Goal: Task Accomplishment & Management: Manage account settings

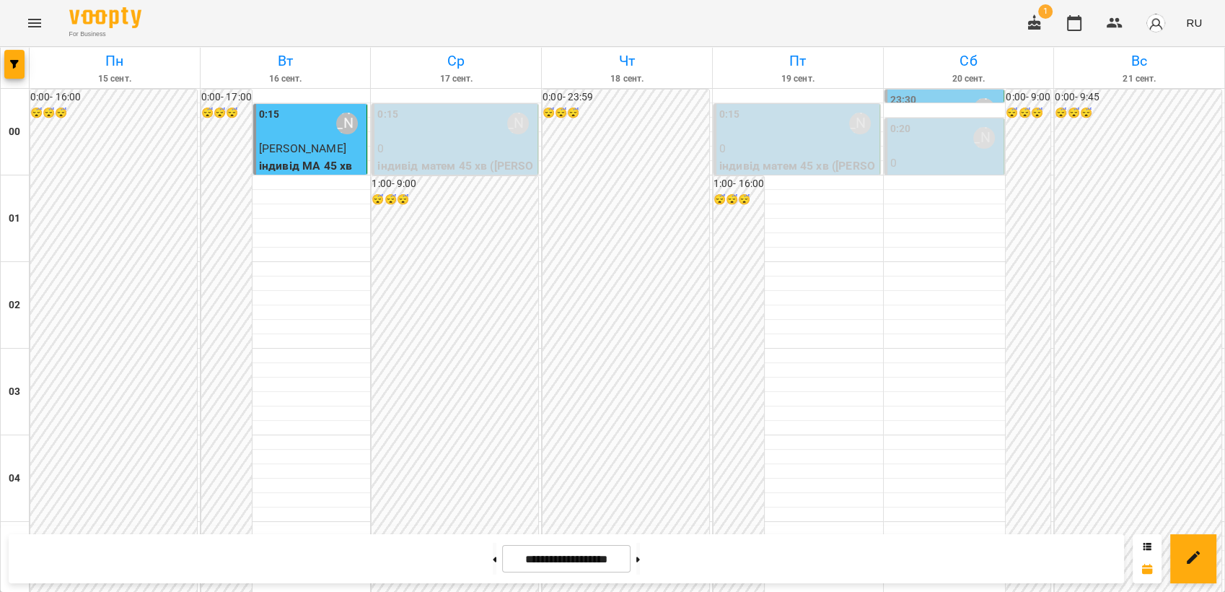
scroll to position [1399, 0]
click at [33, 32] on button "Menu" at bounding box center [34, 23] width 35 height 35
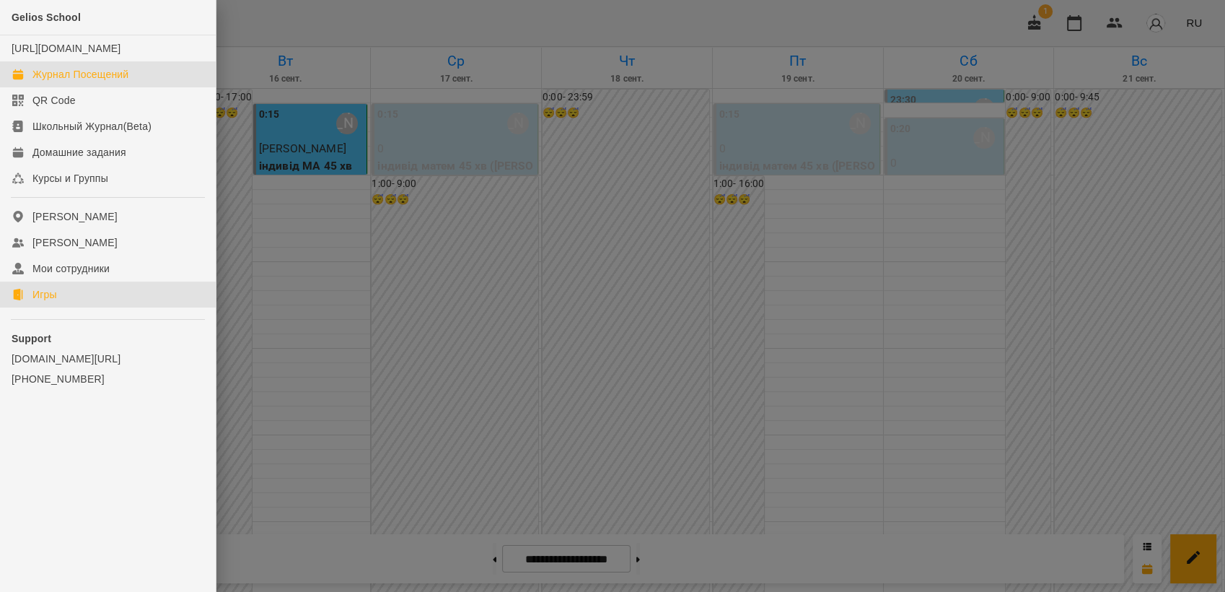
click at [56, 302] on div "Игры" at bounding box center [44, 294] width 25 height 14
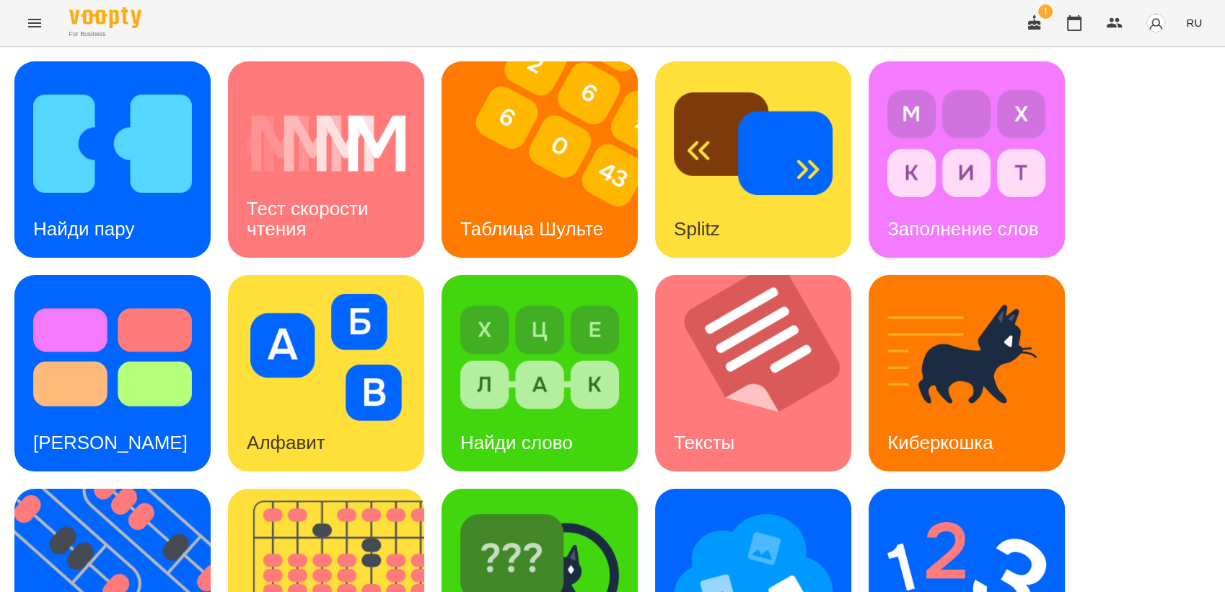
scroll to position [240, 0]
click at [116, 489] on img at bounding box center [121, 587] width 214 height 196
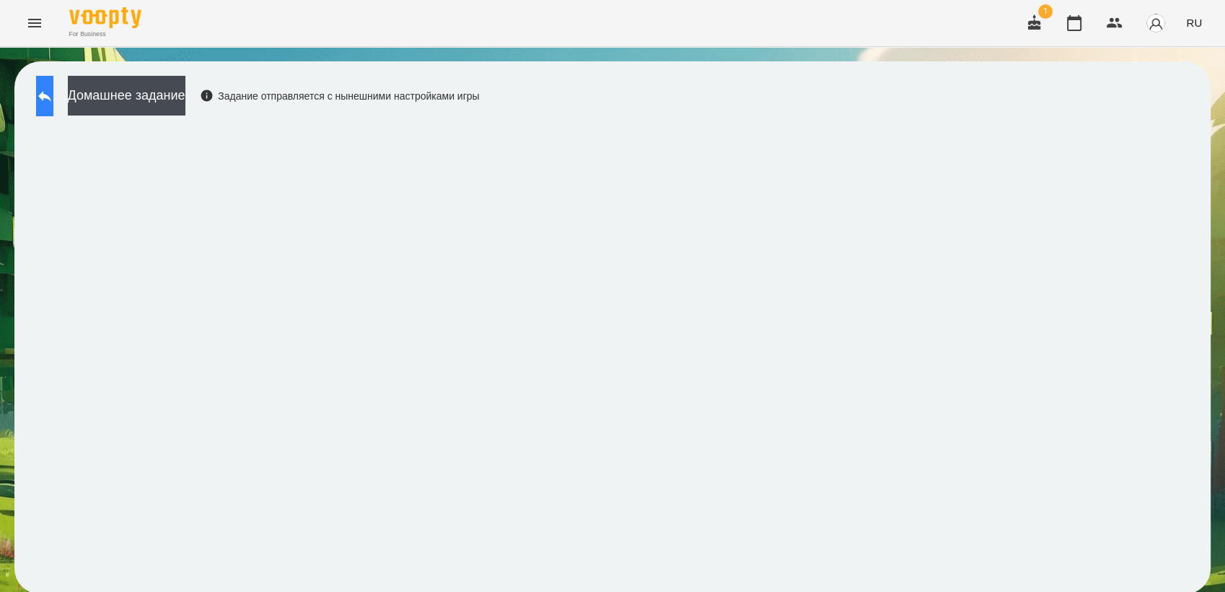
click at [53, 95] on icon at bounding box center [44, 95] width 17 height 17
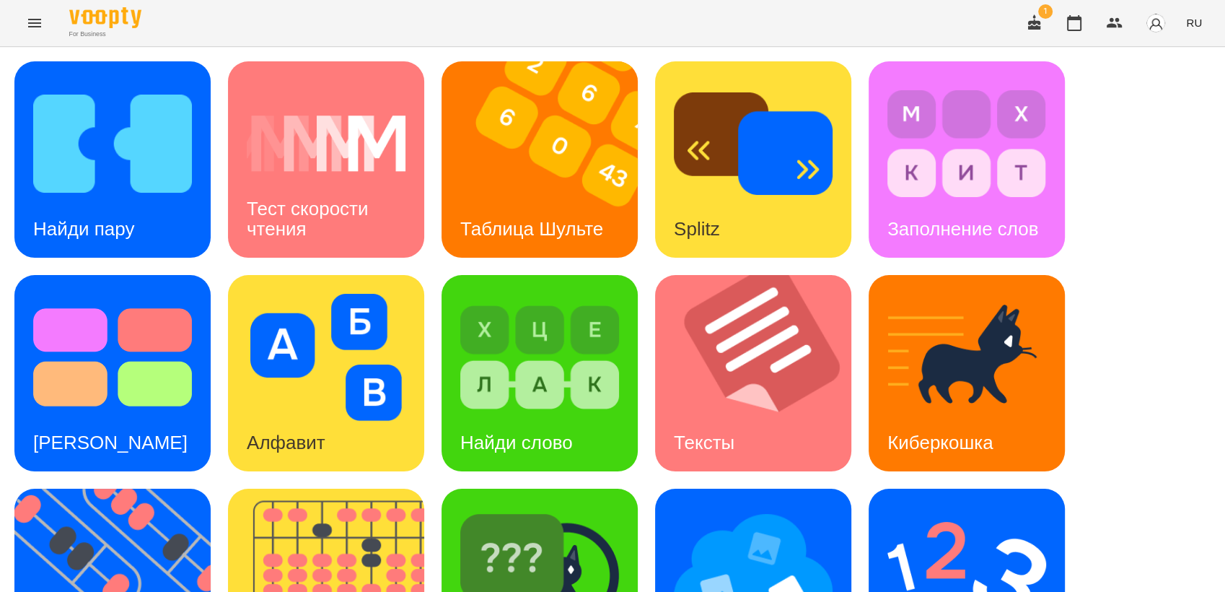
scroll to position [240, 0]
click at [932, 507] on img at bounding box center [967, 570] width 159 height 127
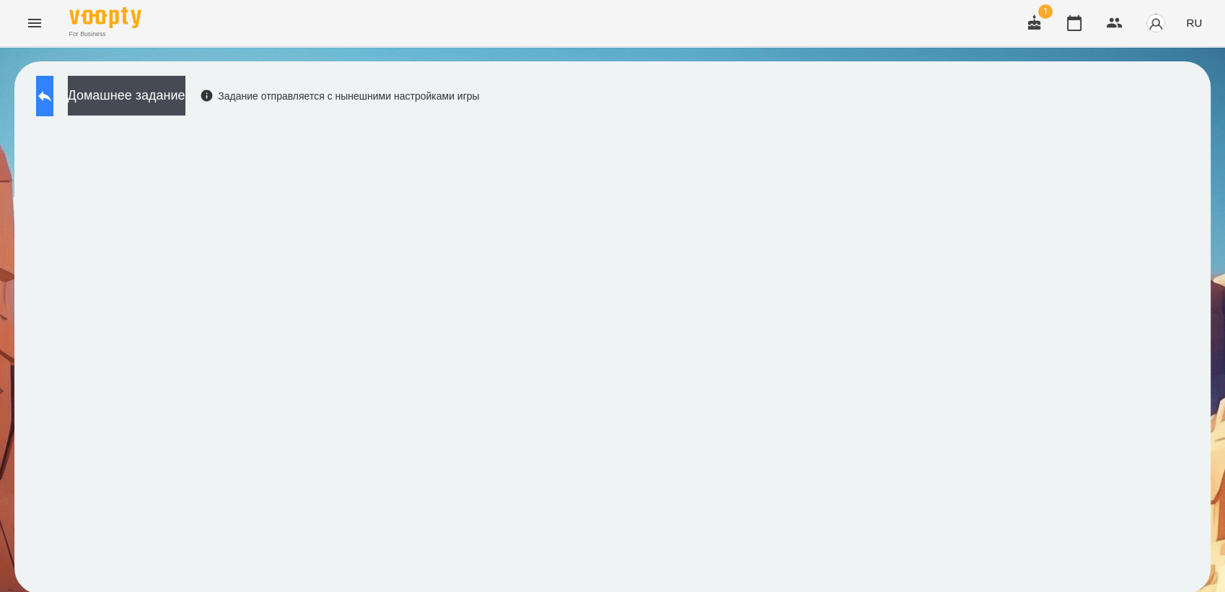
click at [51, 98] on icon at bounding box center [44, 96] width 13 height 11
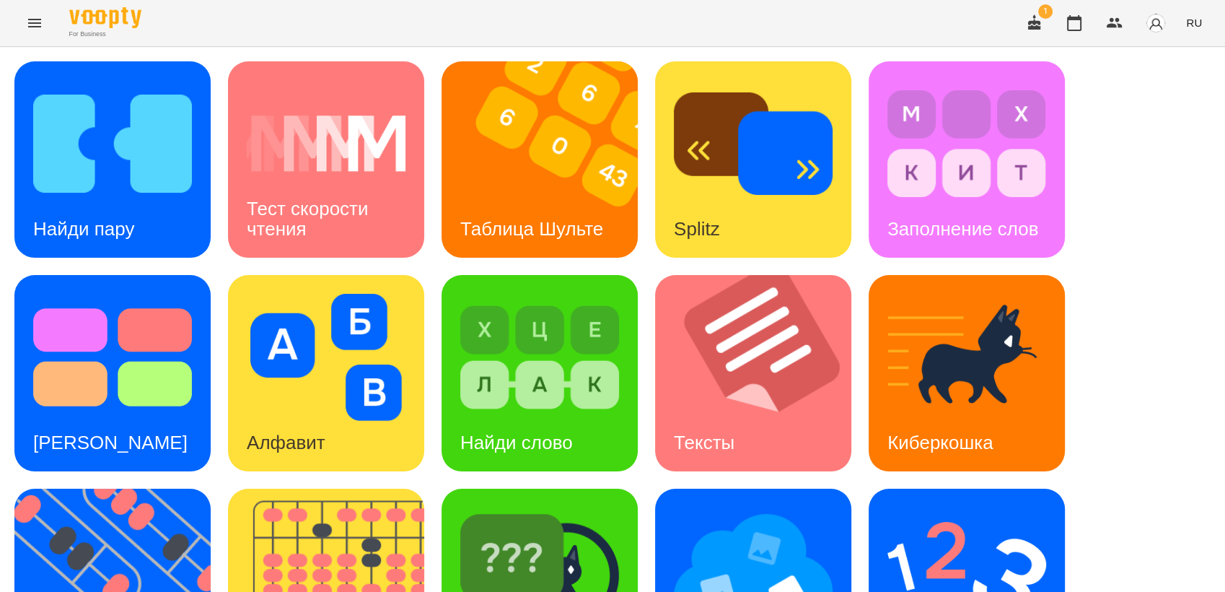
scroll to position [320, 0]
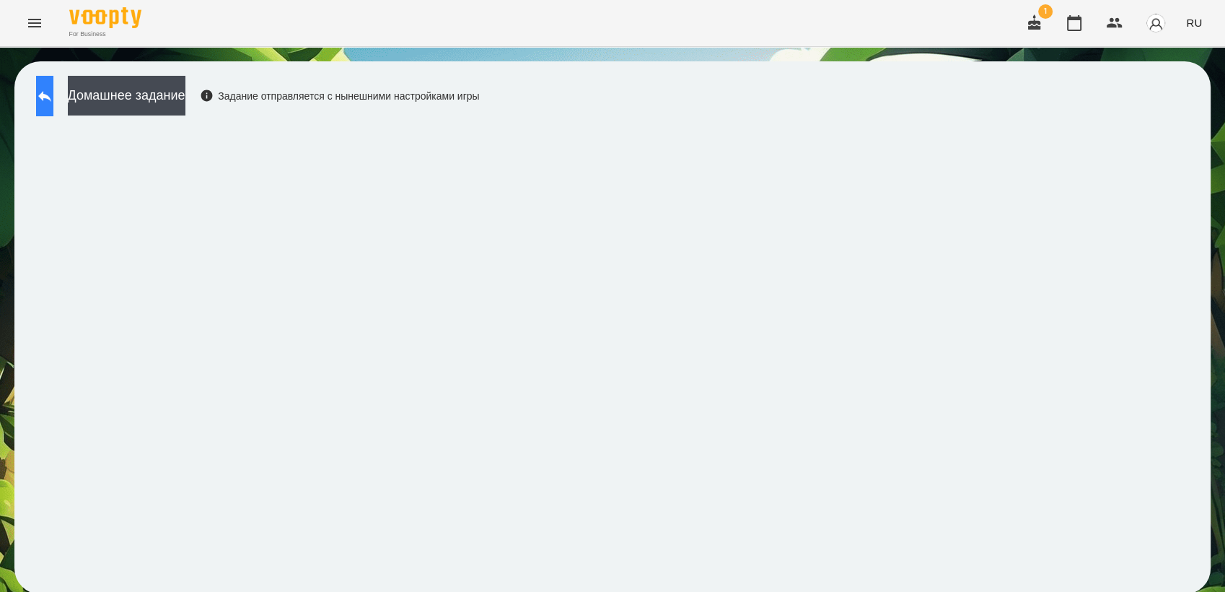
click at [51, 98] on icon at bounding box center [44, 96] width 13 height 11
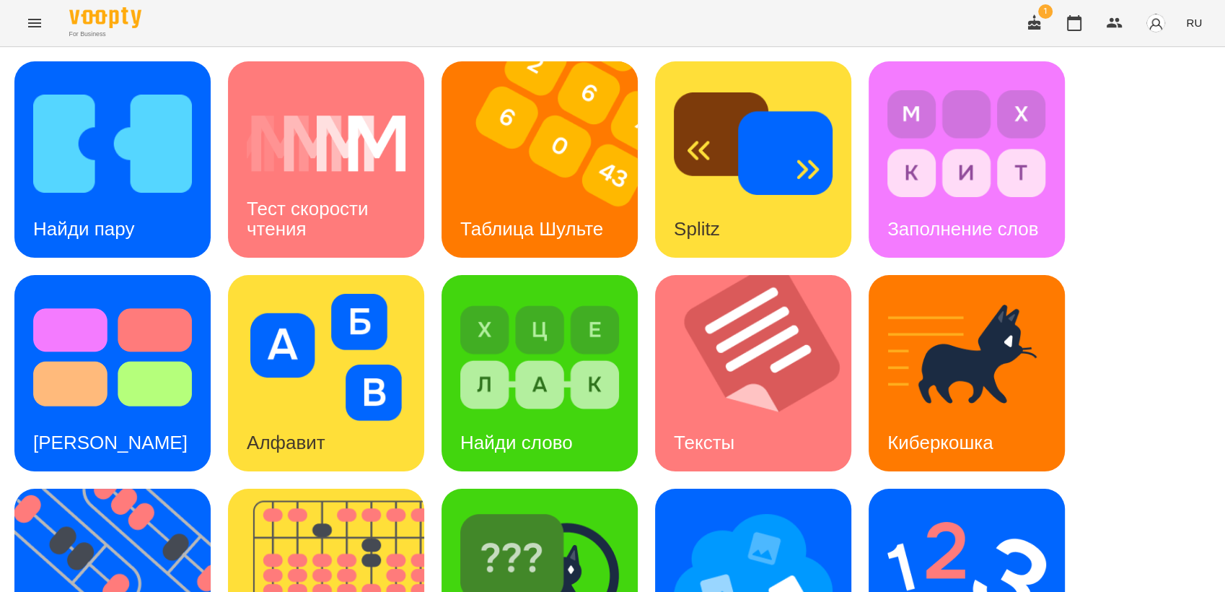
scroll to position [320, 0]
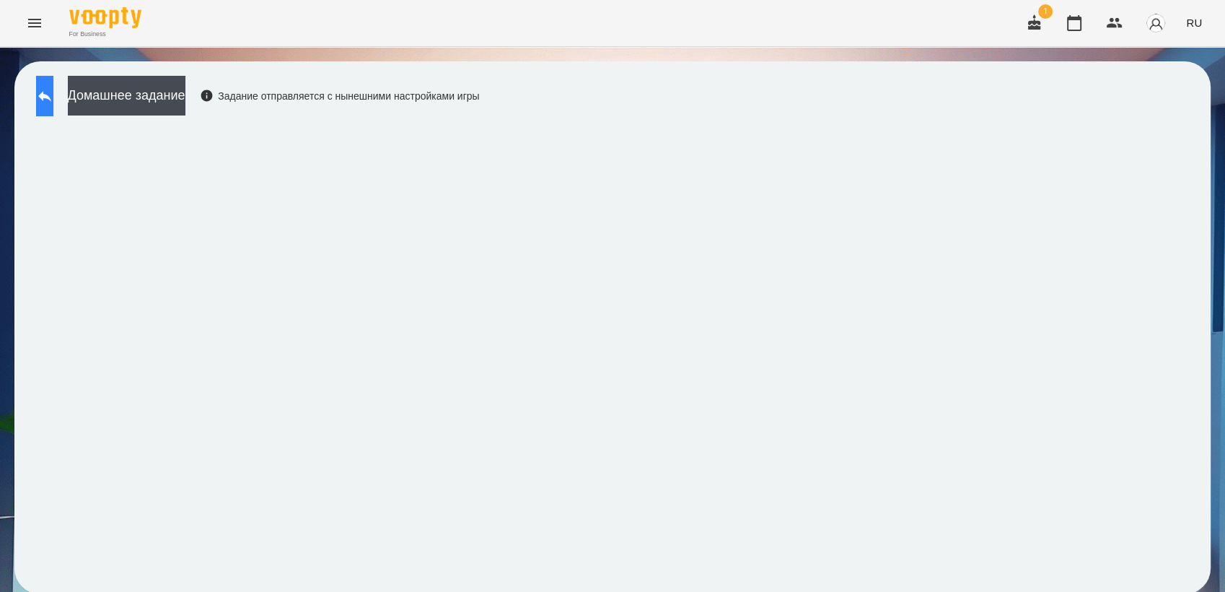
click at [53, 102] on button at bounding box center [44, 96] width 17 height 40
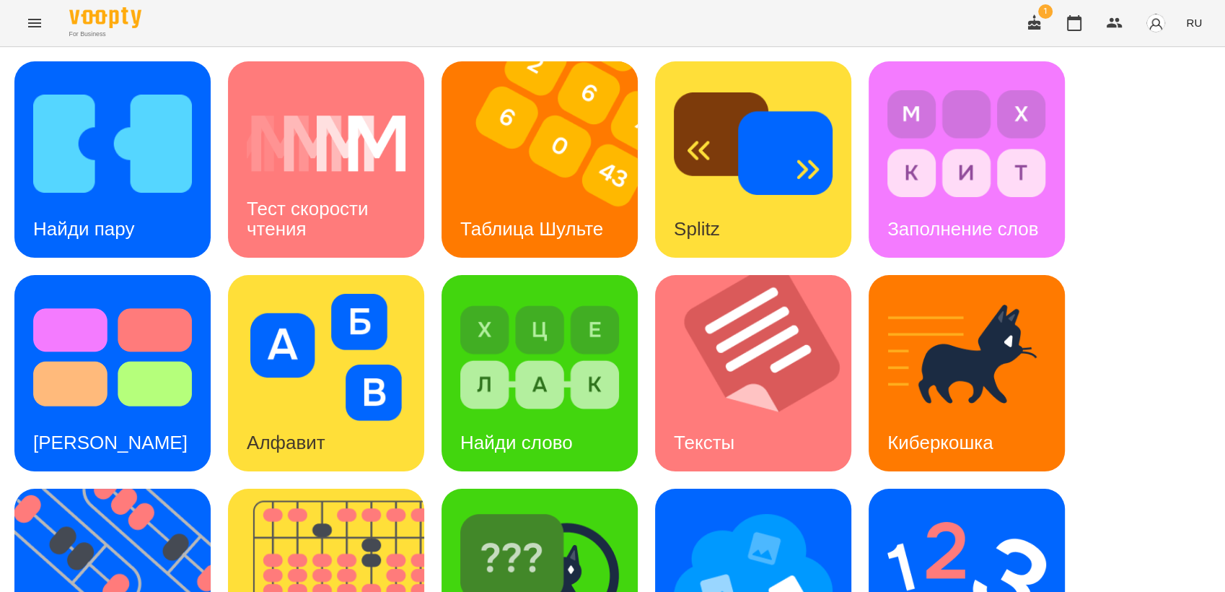
scroll to position [160, 0]
click at [751, 507] on img at bounding box center [753, 570] width 159 height 127
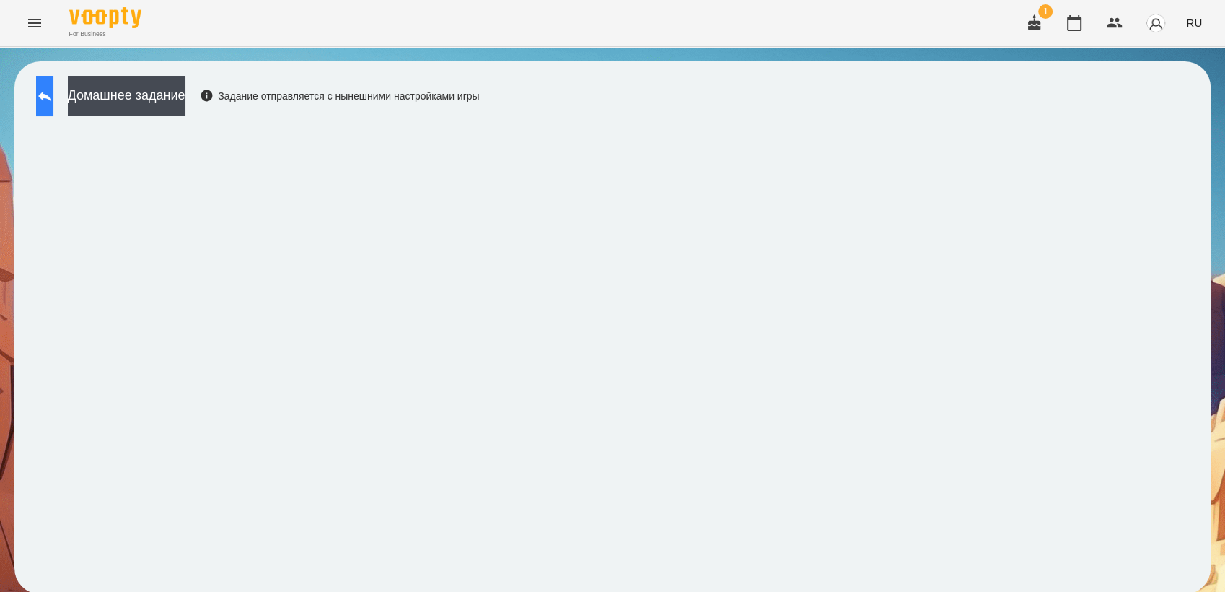
click at [53, 101] on icon at bounding box center [44, 95] width 17 height 17
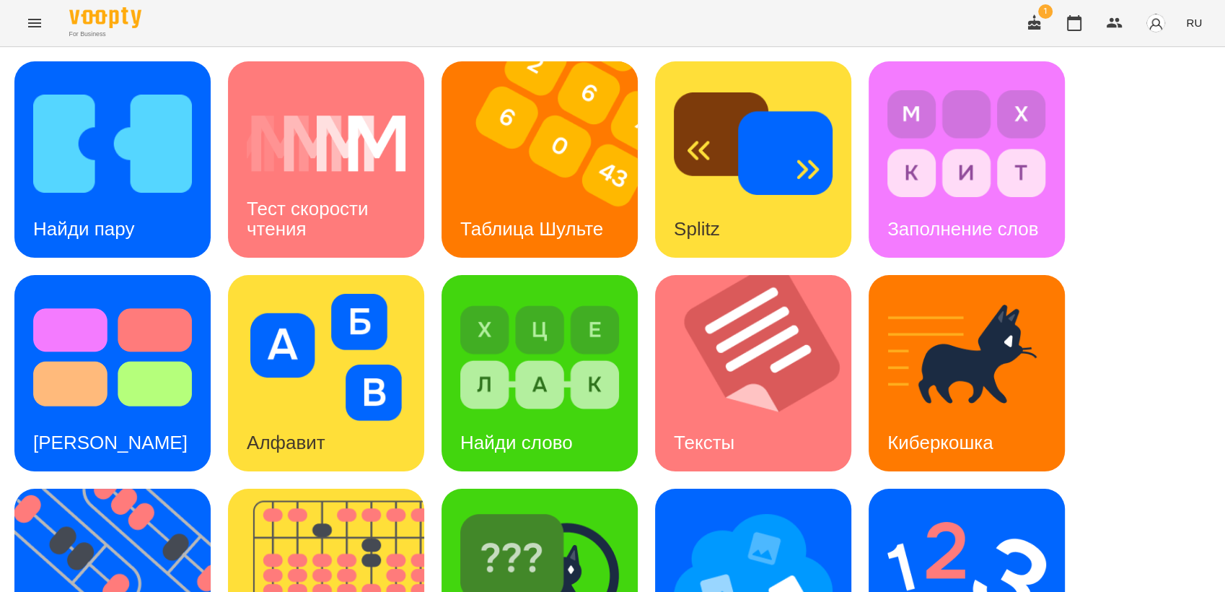
scroll to position [320, 0]
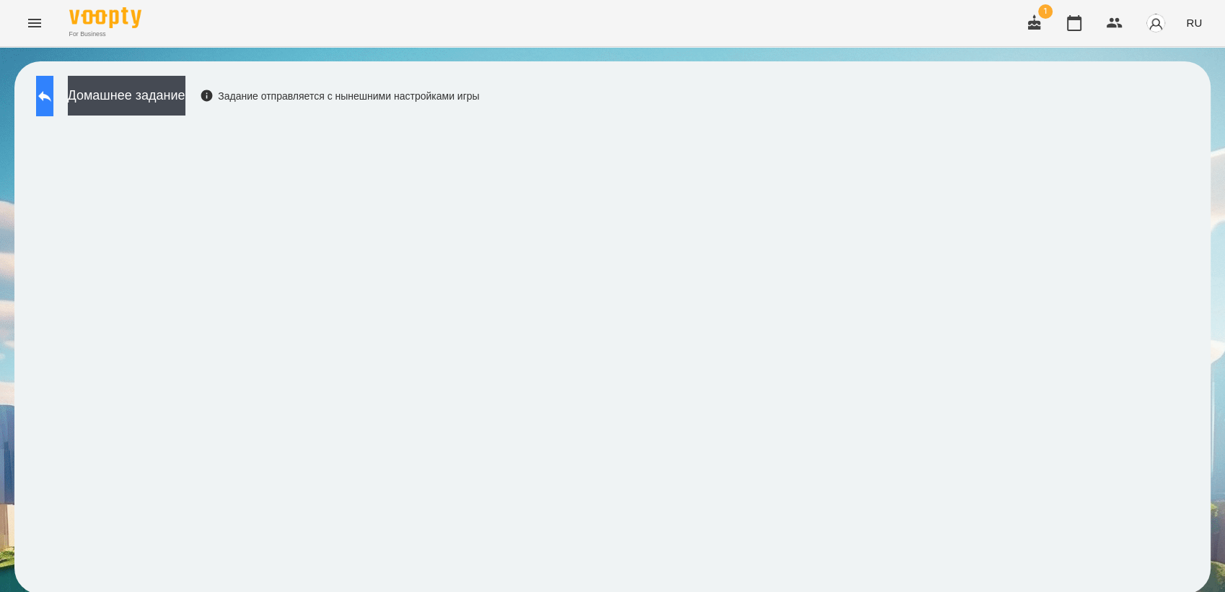
click at [53, 92] on icon at bounding box center [44, 95] width 17 height 17
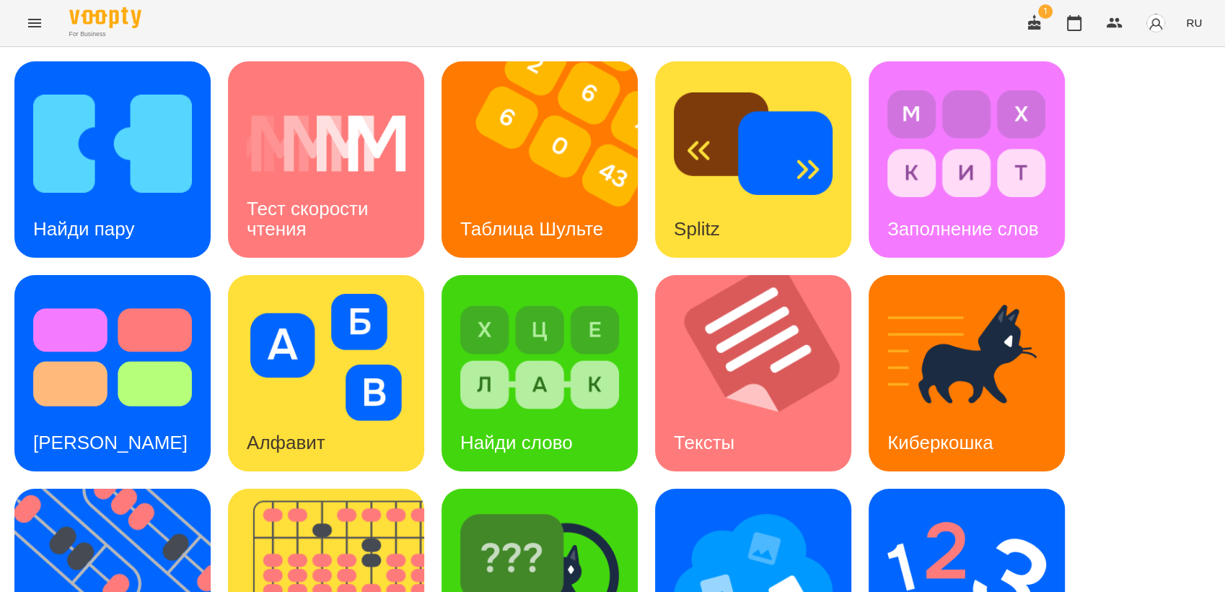
scroll to position [160, 0]
click at [939, 507] on img at bounding box center [967, 570] width 159 height 127
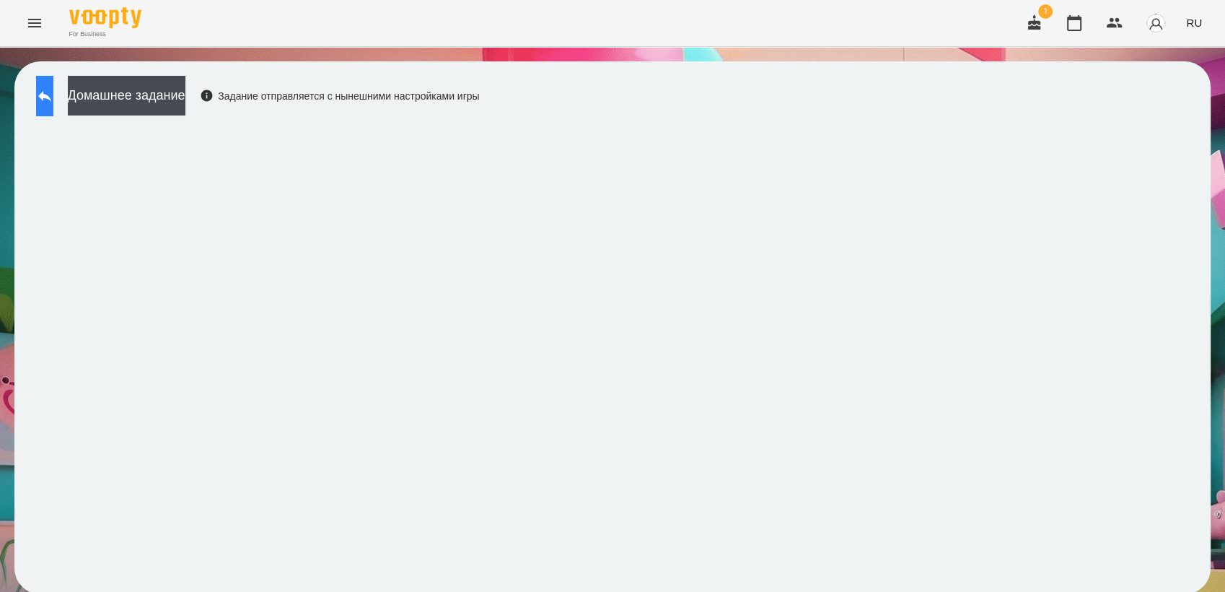
click at [53, 103] on icon at bounding box center [44, 95] width 17 height 17
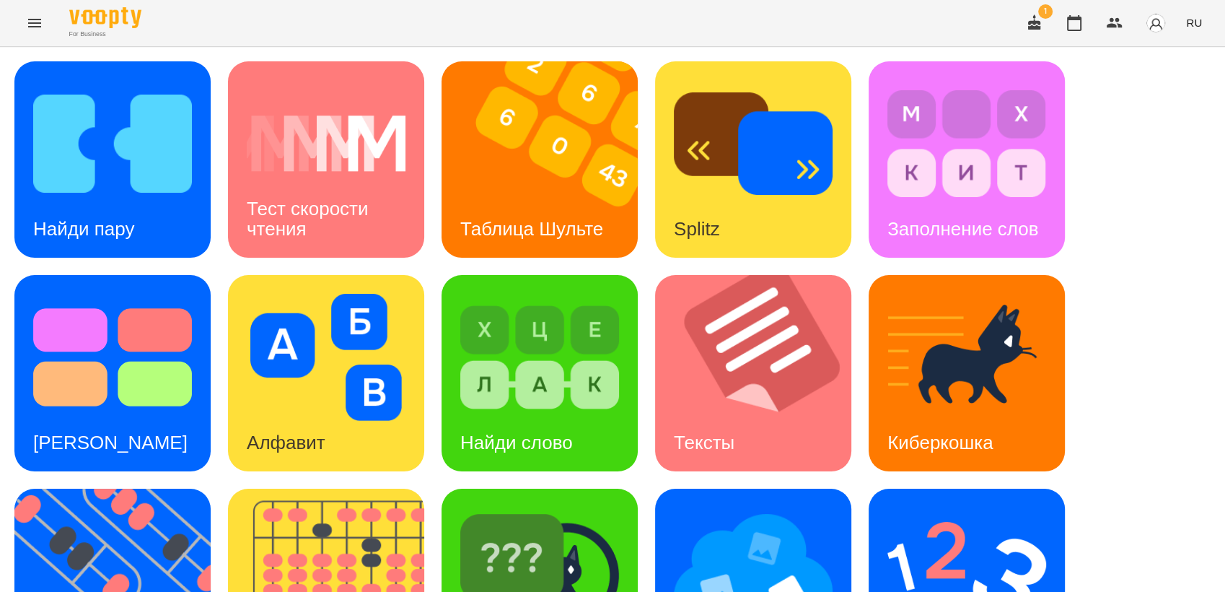
scroll to position [240, 0]
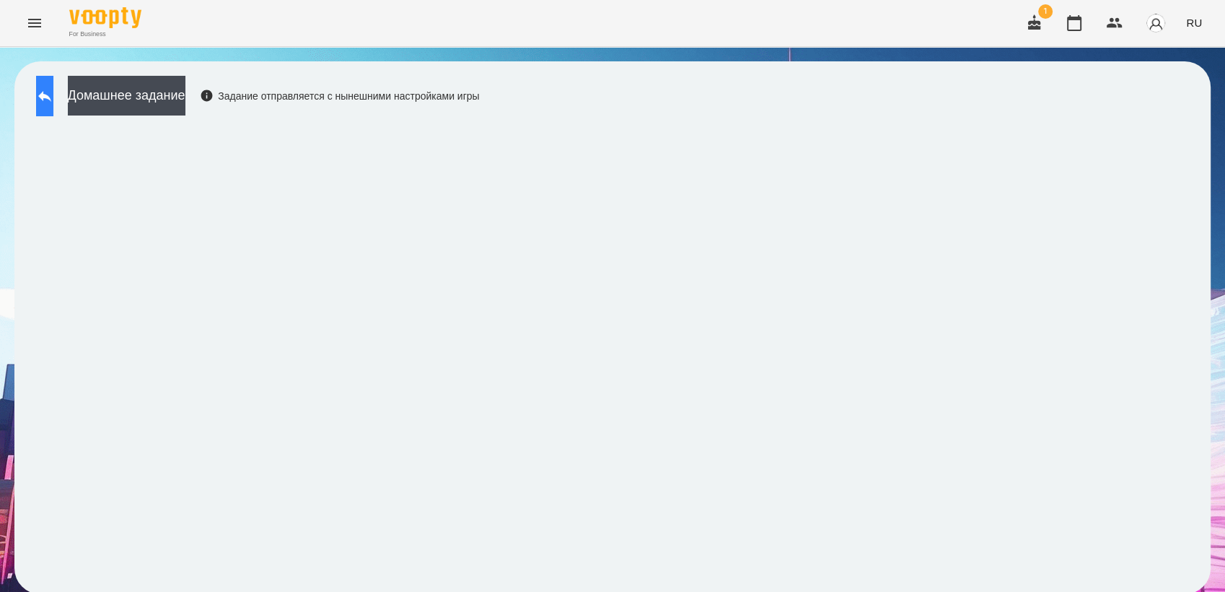
click at [53, 96] on icon at bounding box center [44, 95] width 17 height 17
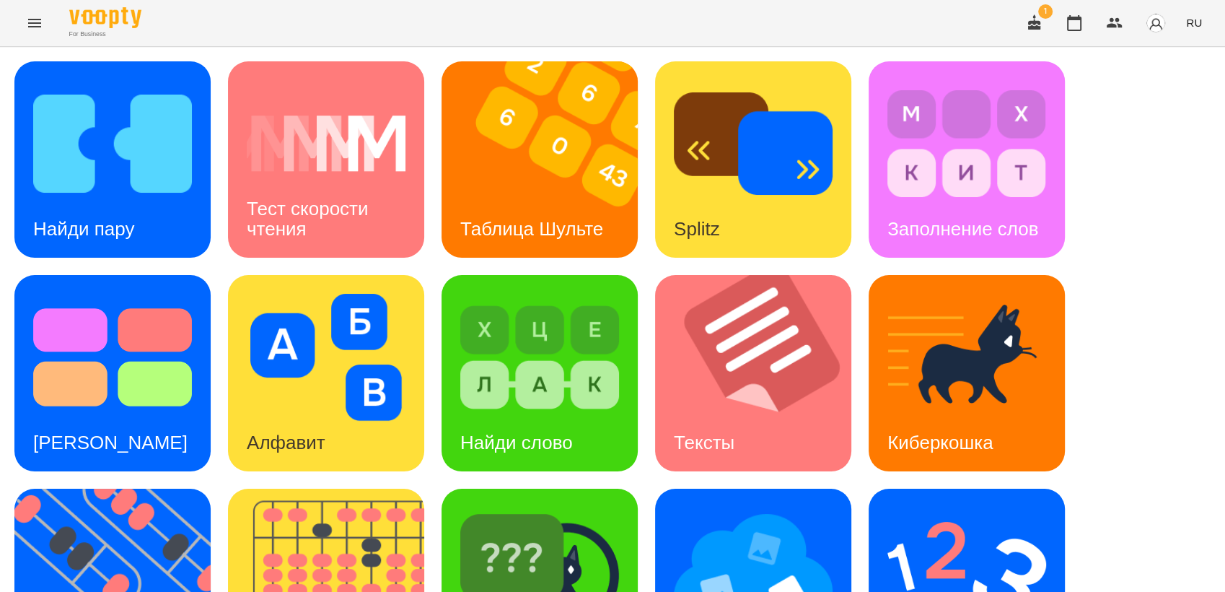
scroll to position [240, 0]
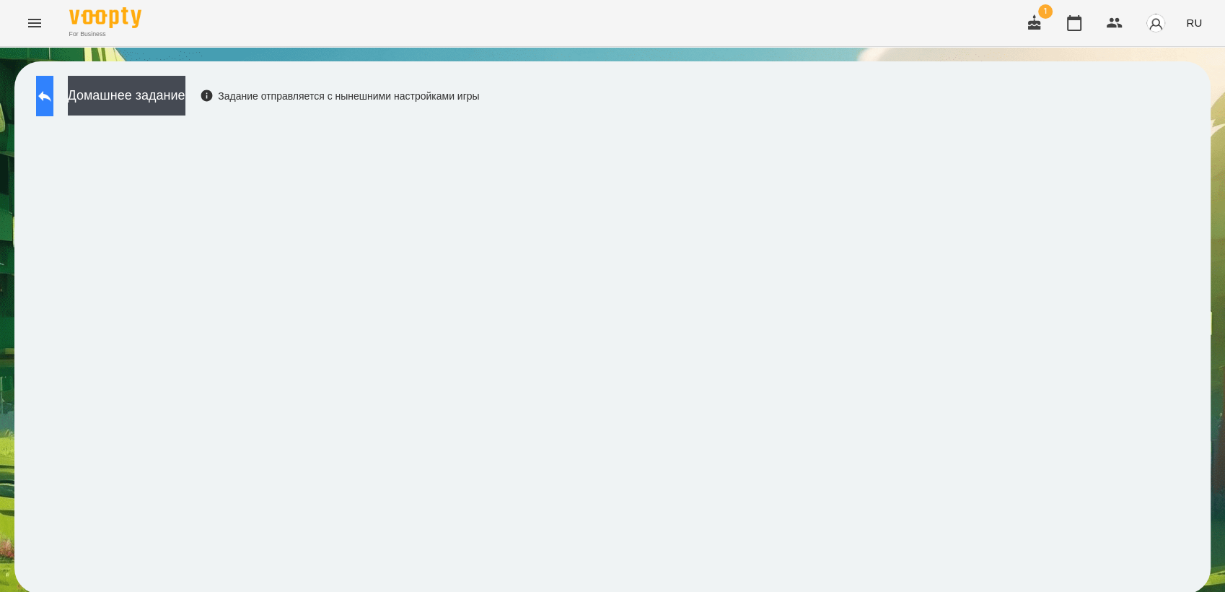
click at [51, 101] on icon at bounding box center [44, 95] width 17 height 17
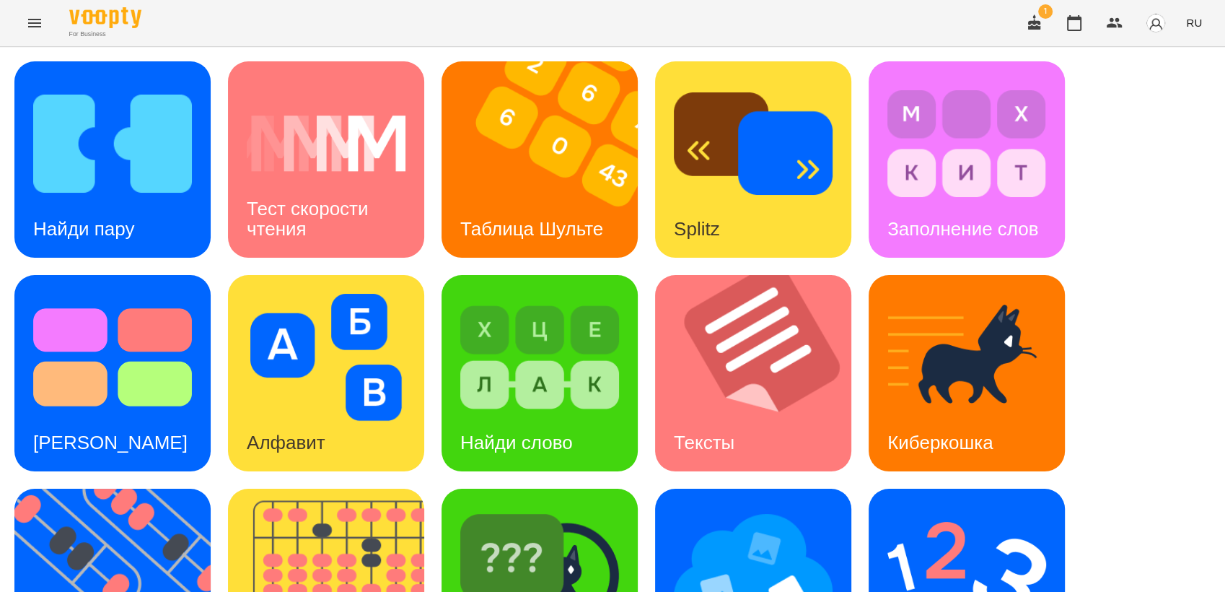
scroll to position [320, 0]
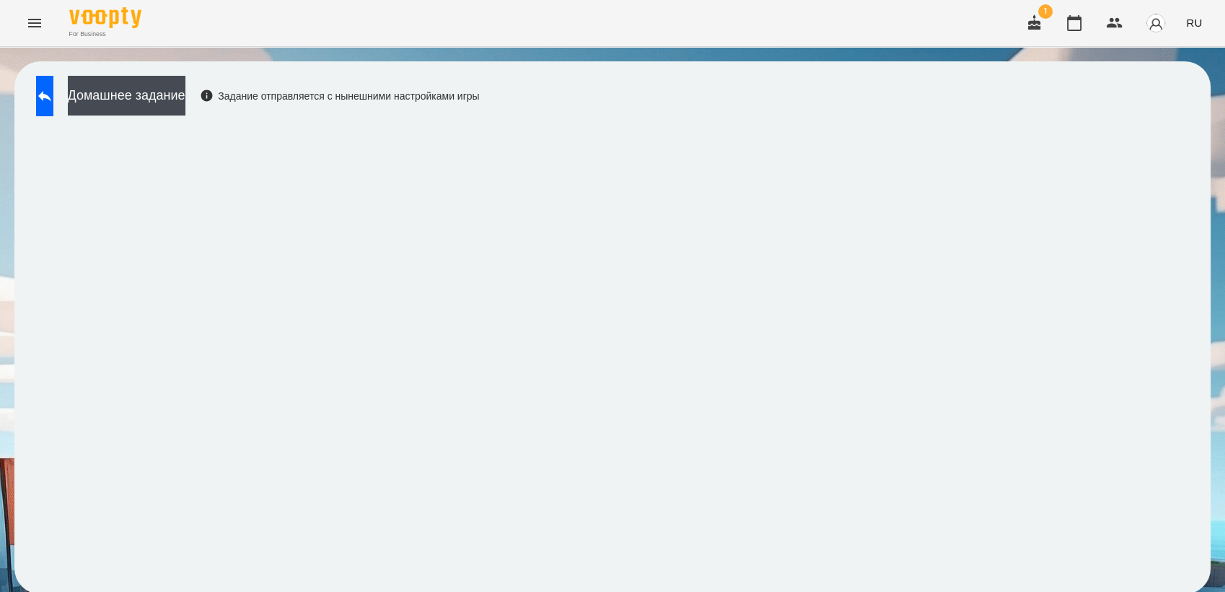
click at [31, 23] on icon "Menu" at bounding box center [34, 23] width 13 height 9
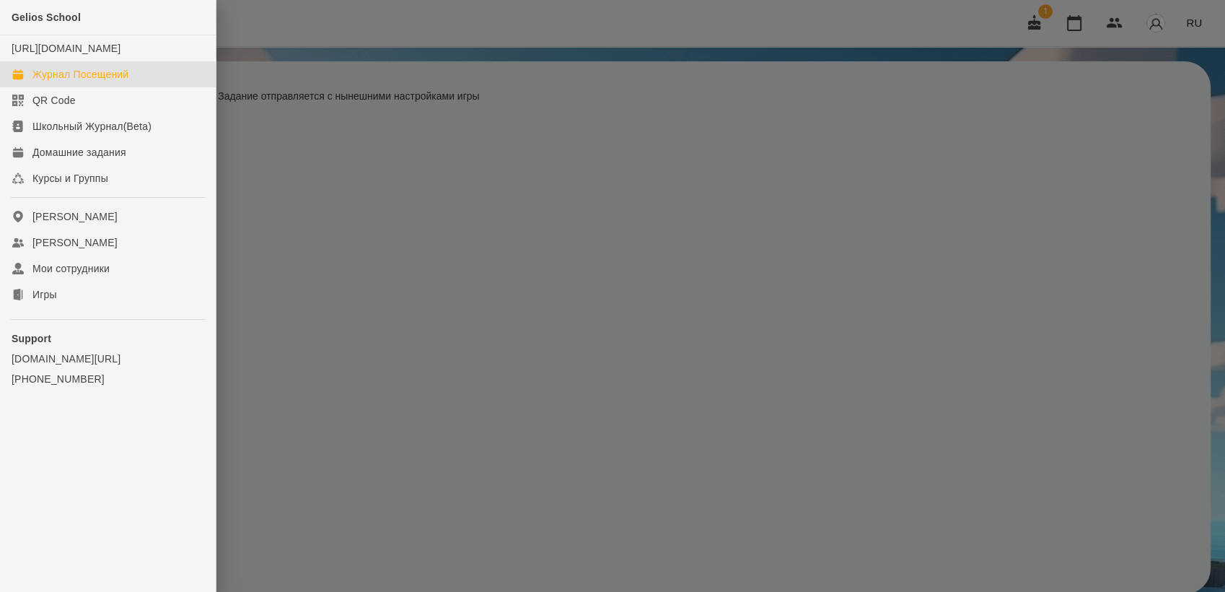
click at [89, 82] on div "Журнал Посещений" at bounding box center [80, 74] width 96 height 14
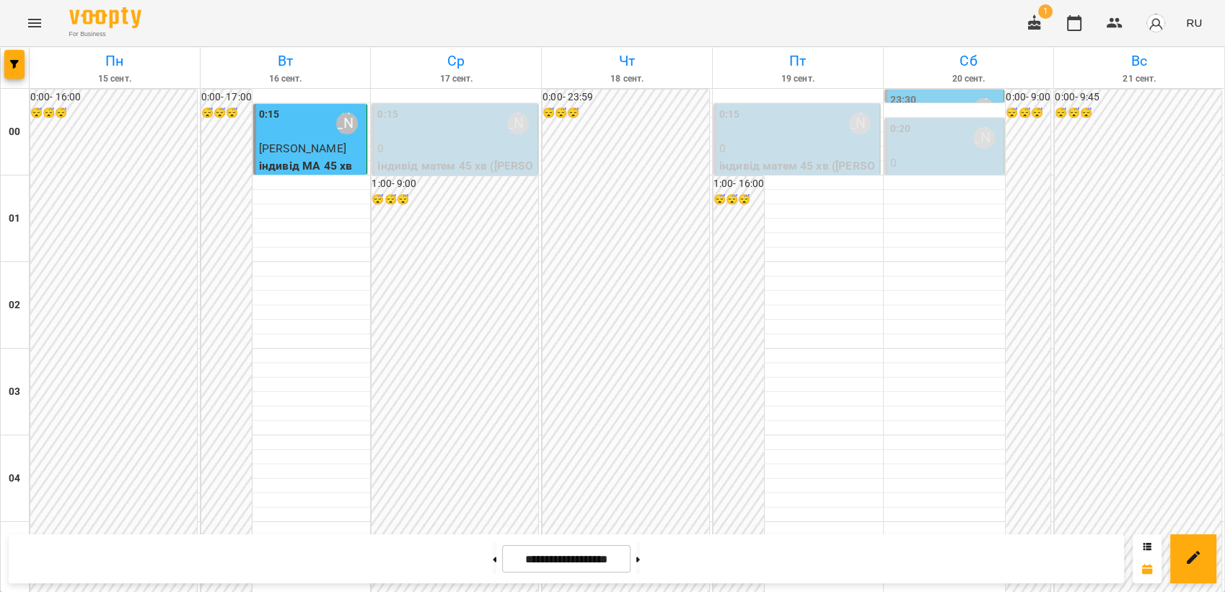
scroll to position [1399, 0]
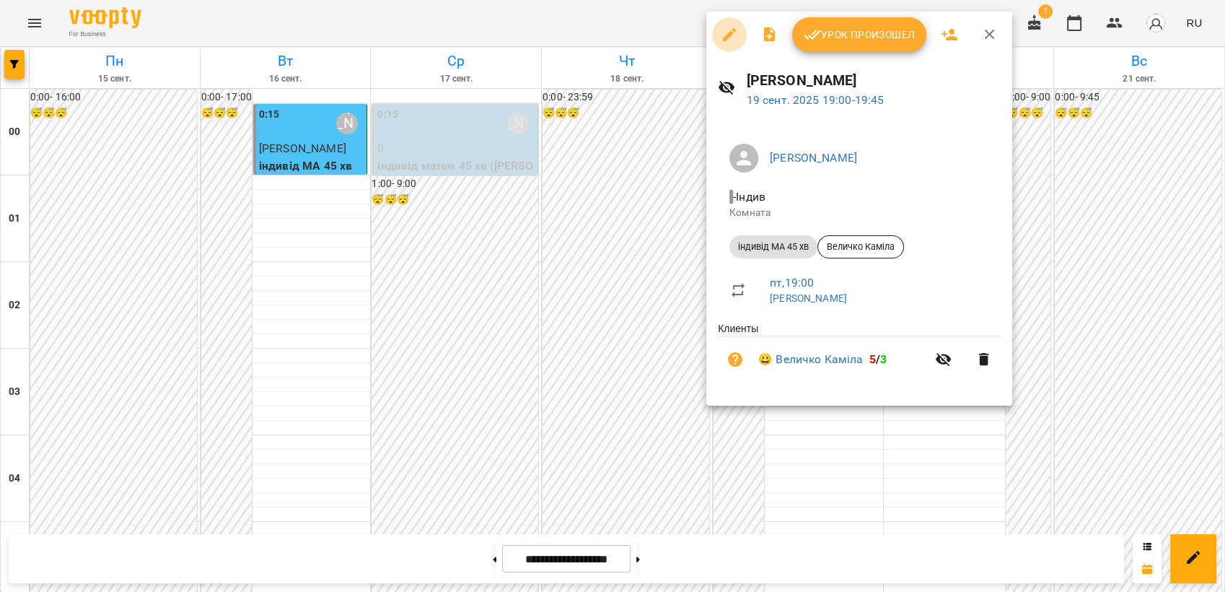
click at [727, 34] on icon "button" at bounding box center [729, 34] width 13 height 13
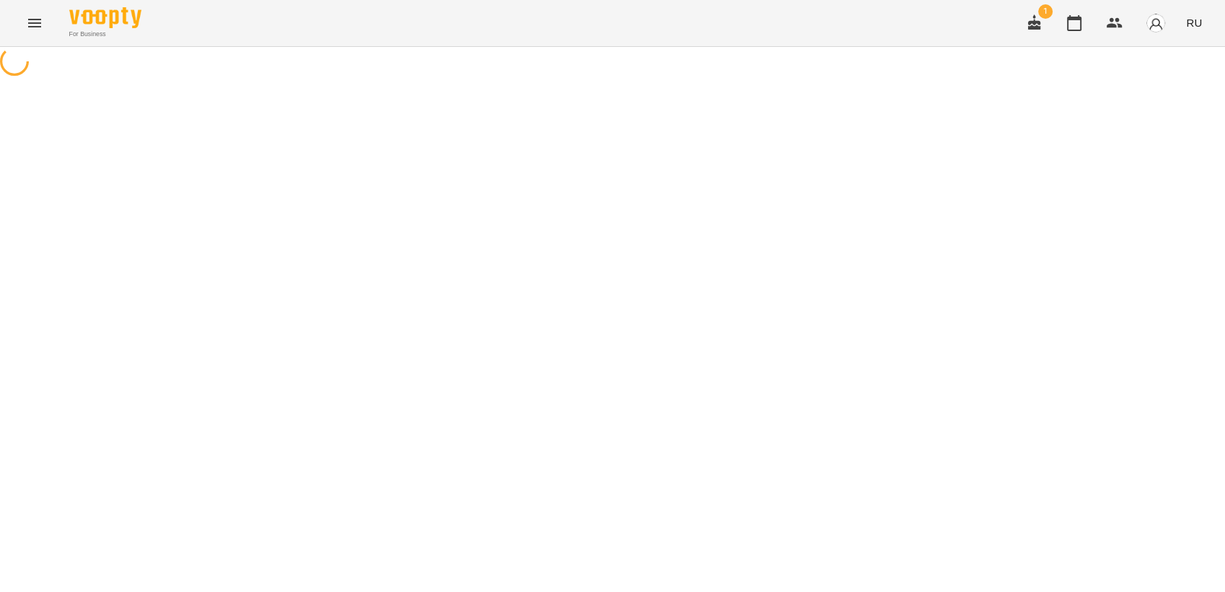
select select "**********"
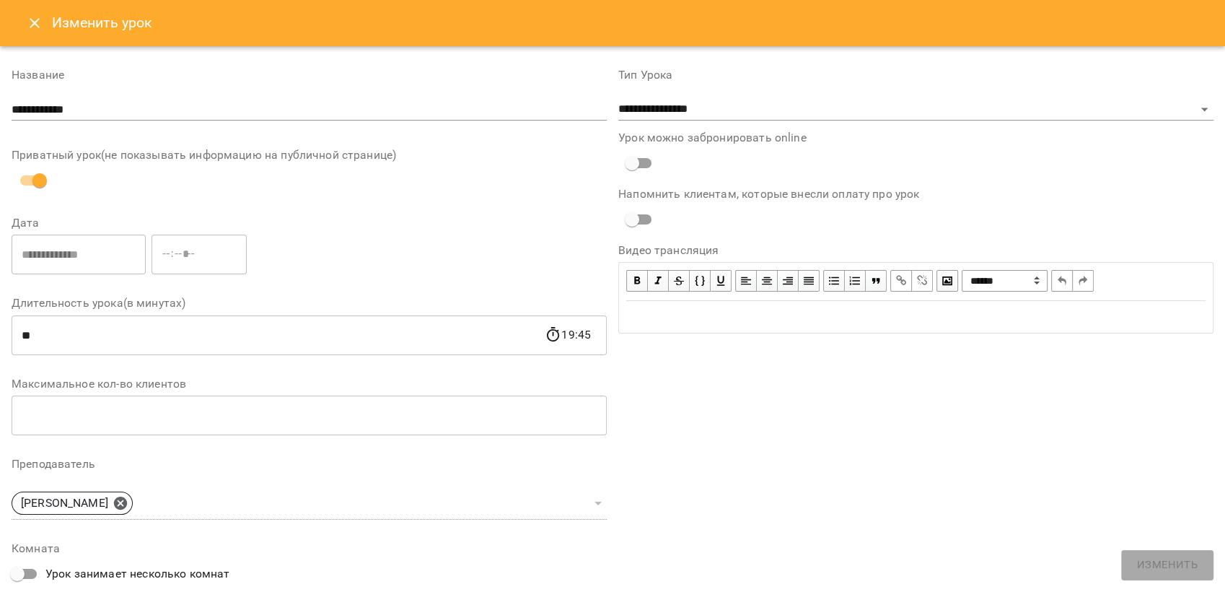
click at [36, 25] on icon "Close" at bounding box center [34, 22] width 17 height 17
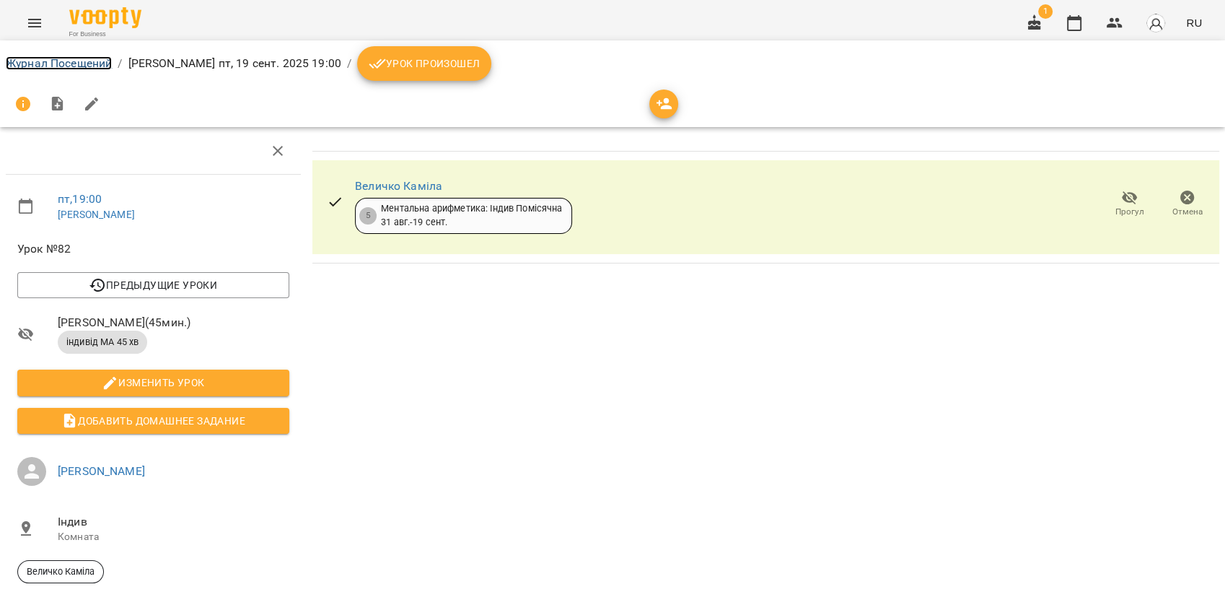
click at [40, 63] on link "Журнал Посещений" at bounding box center [59, 63] width 106 height 14
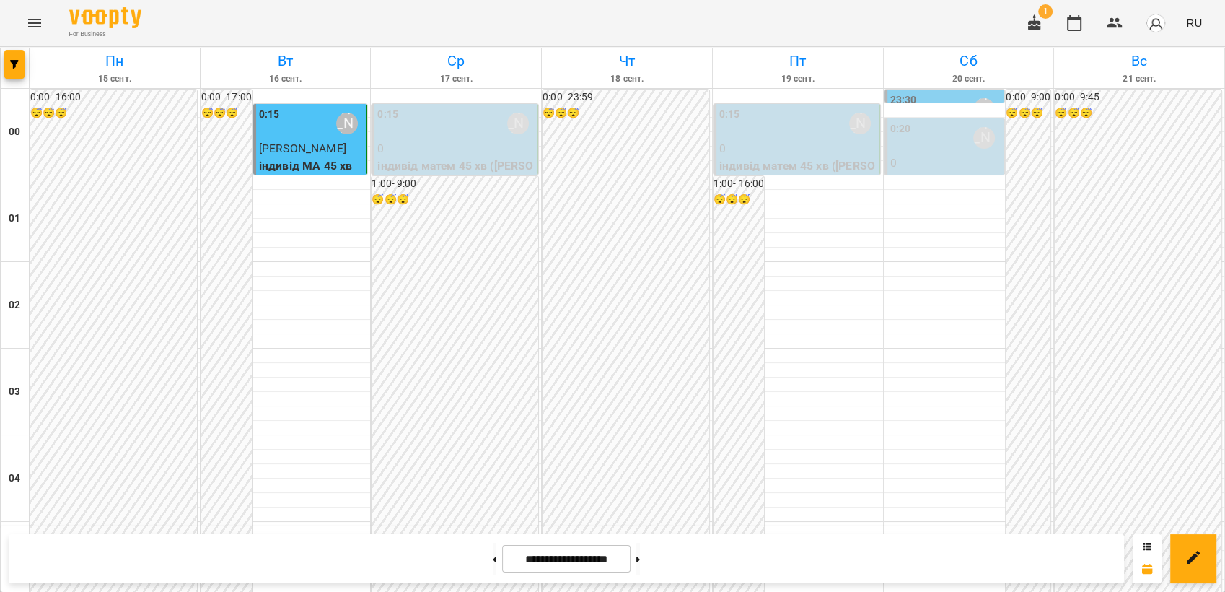
scroll to position [1282, 0]
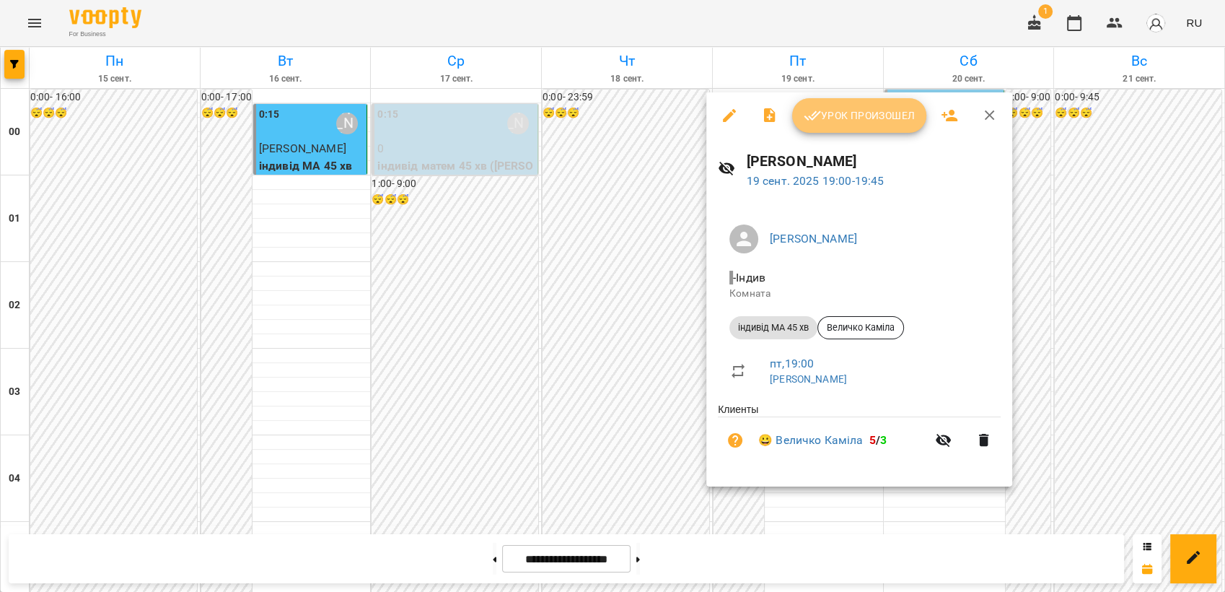
click at [855, 115] on span "Урок произошел" at bounding box center [859, 115] width 111 height 17
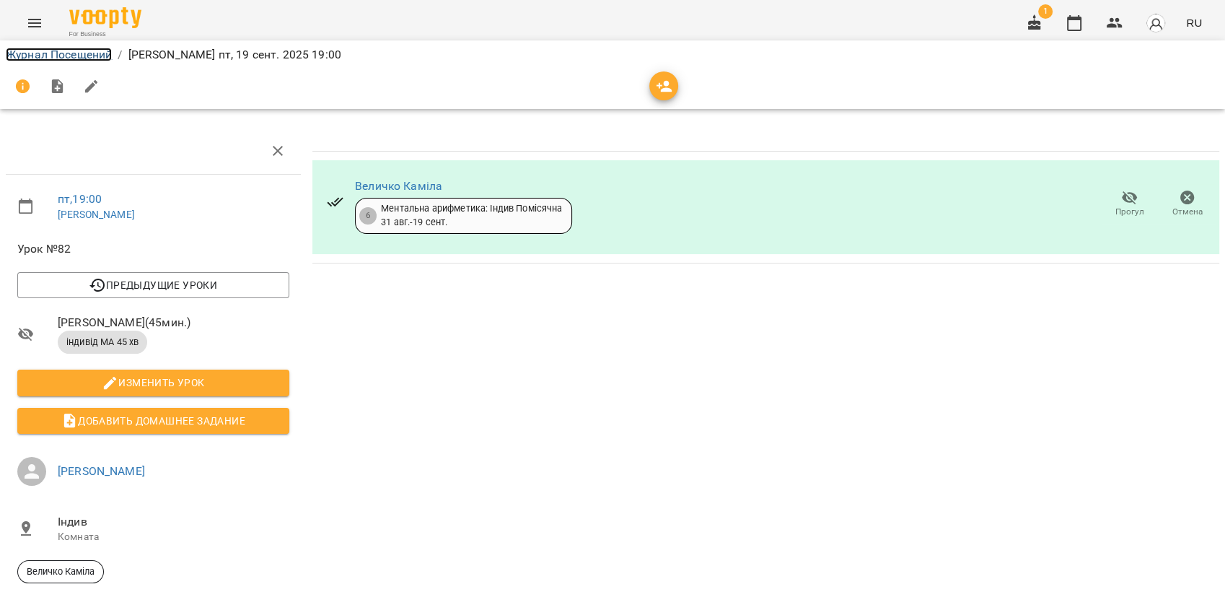
click at [95, 59] on link "Журнал Посещений" at bounding box center [59, 55] width 106 height 14
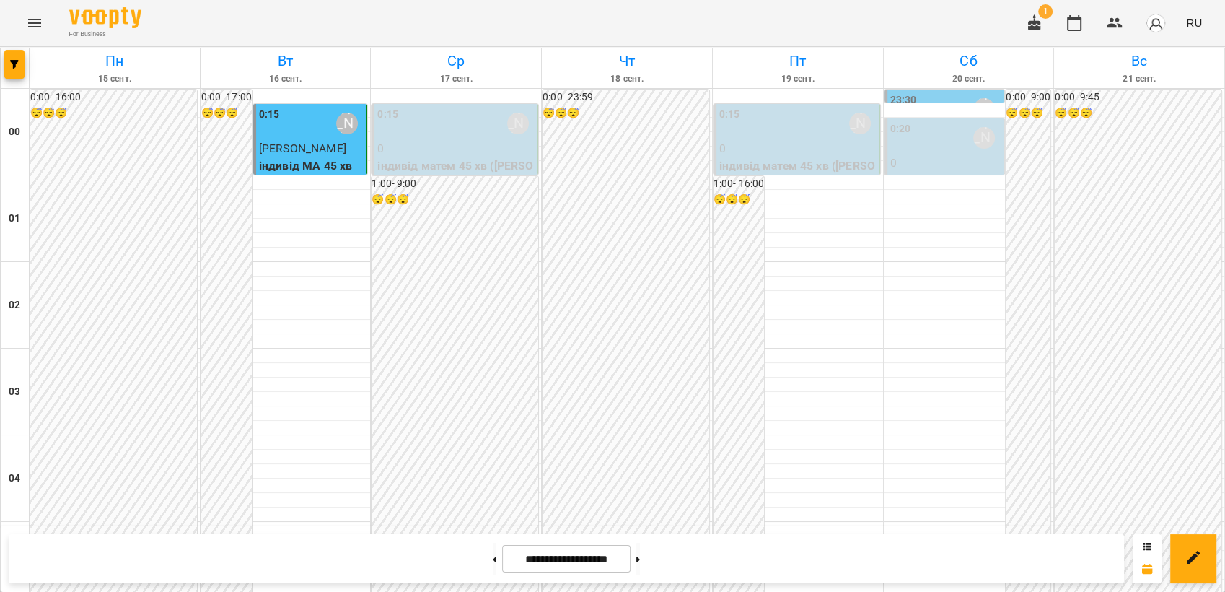
scroll to position [1640, 0]
